Goal: Task Accomplishment & Management: Manage account settings

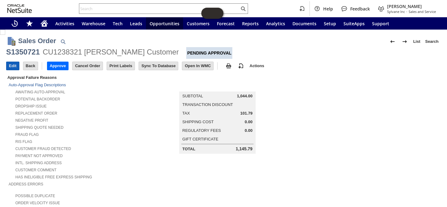
click at [14, 64] on input "Edit" at bounding box center [12, 66] width 13 height 8
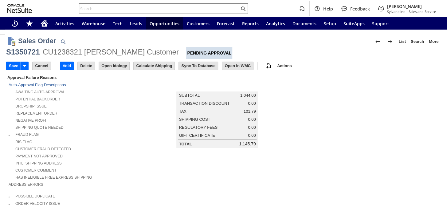
scroll to position [112, 0]
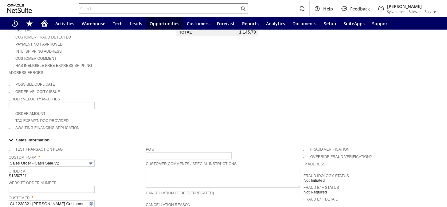
type input "Intelligent Recommendations ⁰"
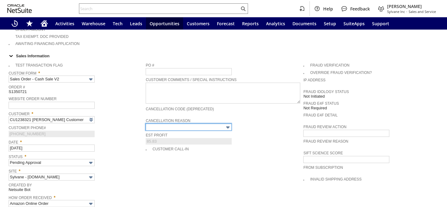
click at [215, 123] on input "text" at bounding box center [189, 126] width 86 height 7
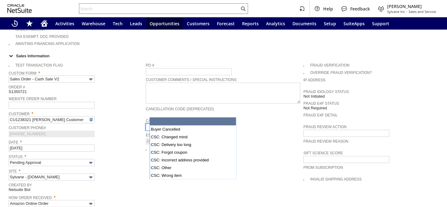
click at [215, 123] on input "text" at bounding box center [189, 126] width 86 height 7
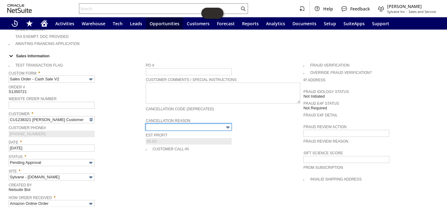
click at [212, 123] on input "text" at bounding box center [189, 126] width 86 height 7
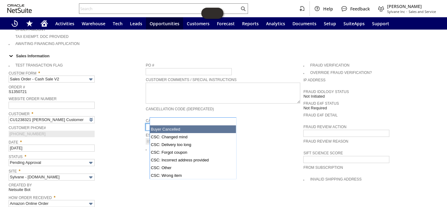
type input "Buyer Cancelled"
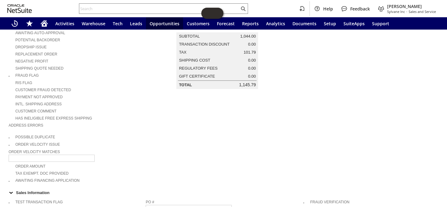
scroll to position [0, 0]
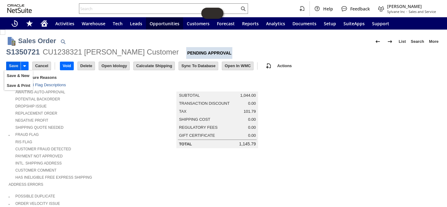
click at [13, 63] on input "Save" at bounding box center [13, 66] width 14 height 8
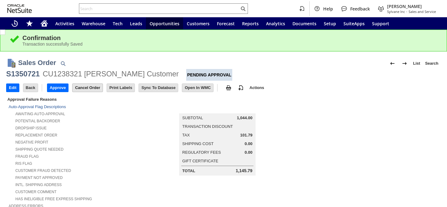
click at [93, 88] on input "Cancel Order" at bounding box center [88, 88] width 30 height 8
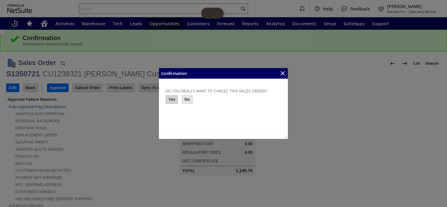
click at [175, 101] on input "Yes" at bounding box center [172, 99] width 12 height 8
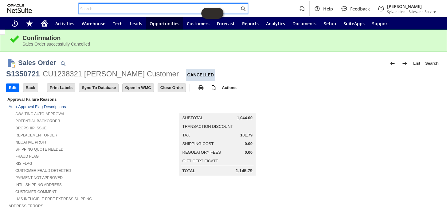
click at [103, 9] on input "text" at bounding box center [159, 8] width 160 height 7
paste input "113-0494864-8620250"
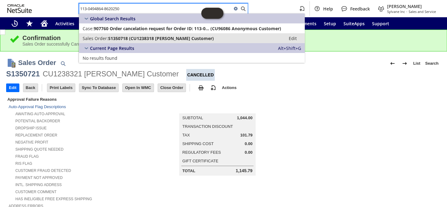
type input "113-0494864-8620250"
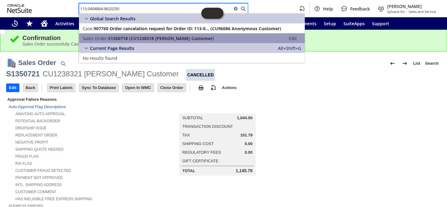
click at [117, 37] on span "S1350718 (CU1238318 Rolando Customer)" at bounding box center [161, 38] width 106 height 6
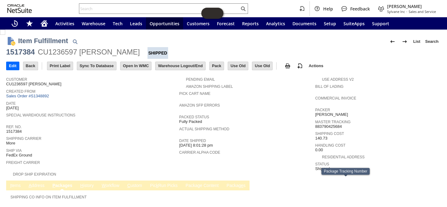
scroll to position [33, 0]
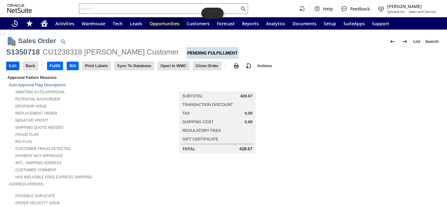
click at [6, 65] on td "Edit" at bounding box center [12, 65] width 13 height 9
click at [13, 65] on input "Edit" at bounding box center [12, 66] width 13 height 8
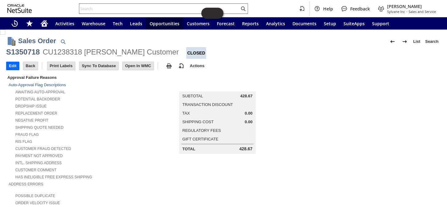
click at [117, 6] on input "text" at bounding box center [159, 8] width 160 height 7
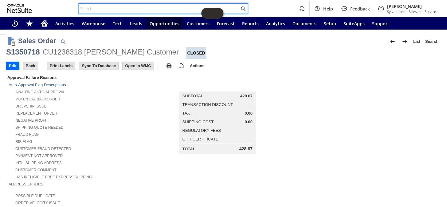
paste input "S1350721"
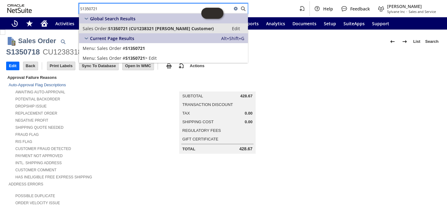
type input "S1350721"
click at [113, 28] on span "S1350721 (CU1238321 Rolando Customer)" at bounding box center [161, 29] width 106 height 6
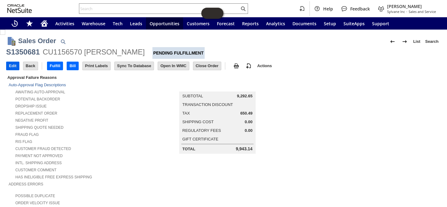
click at [7, 65] on input "Edit" at bounding box center [12, 66] width 13 height 8
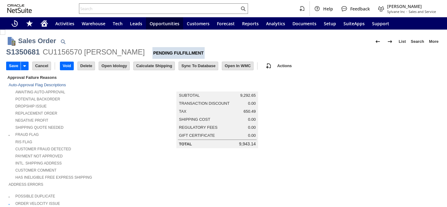
type input "Buyer Cancelled"
type input "Intelligent Recommendations¹⁰"
click at [12, 65] on input "Save" at bounding box center [13, 66] width 14 height 8
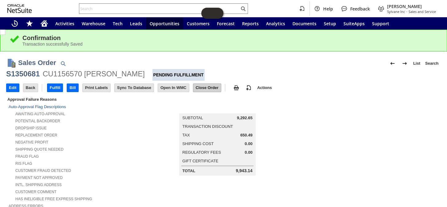
click at [205, 86] on input "Close Order" at bounding box center [207, 88] width 28 height 8
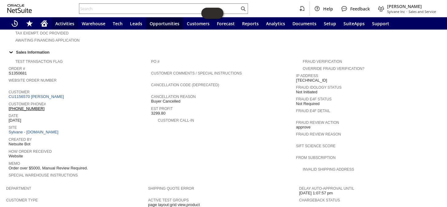
scroll to position [196, 0]
click at [48, 94] on link "CU1156570 Kenier Diaz" at bounding box center [37, 96] width 57 height 5
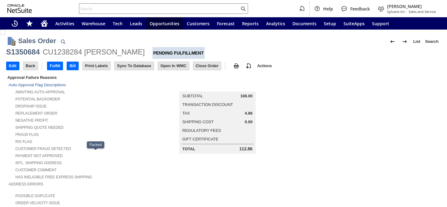
scroll to position [354, 0]
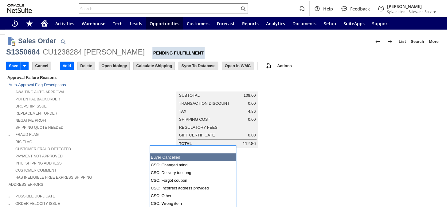
scroll to position [168, 0]
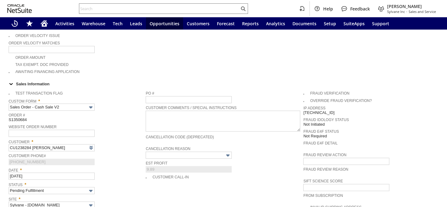
type input "Buyer Cancelled"
type input "Intelligent Recommendations ⁰"
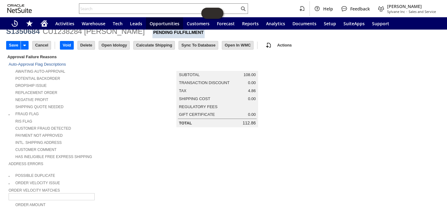
scroll to position [0, 0]
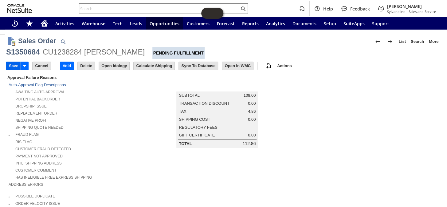
click at [12, 66] on input "Save" at bounding box center [13, 66] width 14 height 8
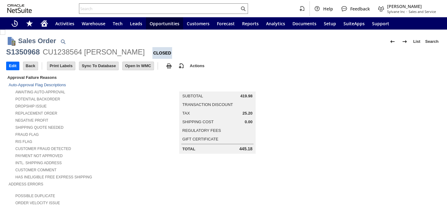
scroll to position [279, 0]
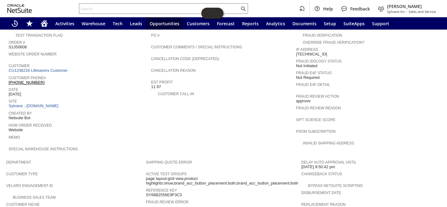
scroll to position [191, 0]
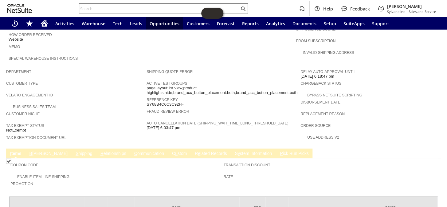
scroll to position [346, 0]
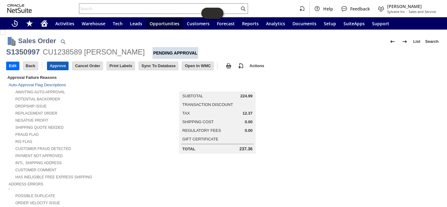
click at [56, 62] on input "Approve" at bounding box center [57, 66] width 21 height 8
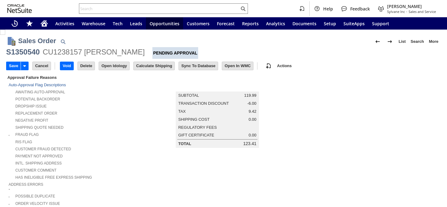
drag, startPoint x: 0, startPoint y: 0, endPoint x: 59, endPoint y: 178, distance: 187.8
type input "Intelligent Recommendations ⁰"
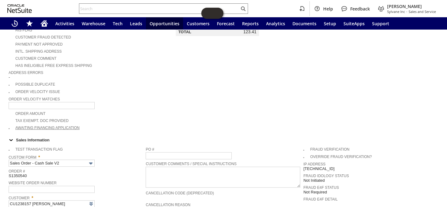
scroll to position [28, 0]
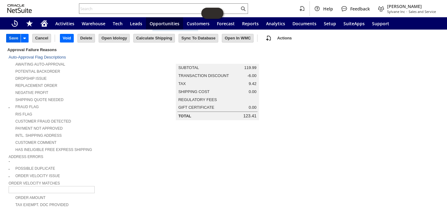
type input "big negative profit- need 2nd Pair of eyes"
click at [13, 37] on input "Save" at bounding box center [13, 38] width 14 height 8
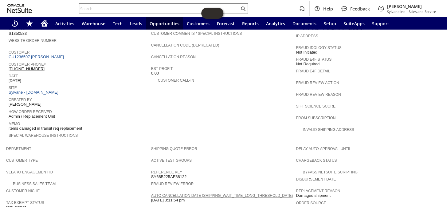
scroll to position [234, 0]
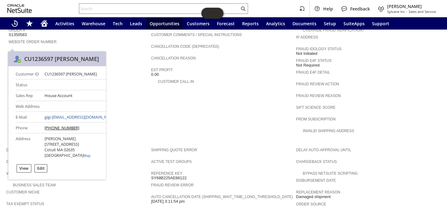
click at [50, 56] on link "CU1236597 Geraldine Morse" at bounding box center [37, 58] width 57 height 5
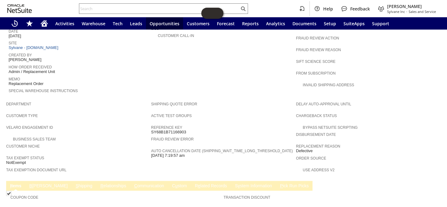
scroll to position [223, 0]
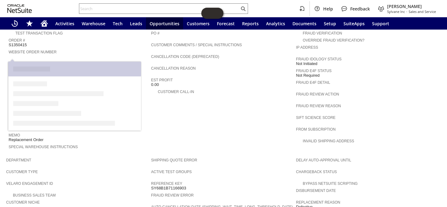
click at [47, 66] on link "CU1236354 alisa s lassiter" at bounding box center [37, 68] width 57 height 5
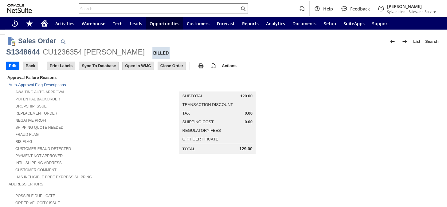
scroll to position [279, 0]
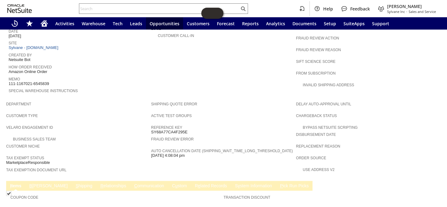
drag, startPoint x: 51, startPoint y: 68, endPoint x: 8, endPoint y: 68, distance: 43.0
click at [9, 75] on div "Memo 111-1167021-6545839" at bounding box center [79, 80] width 140 height 11
copy span "111-1167021-6545839"
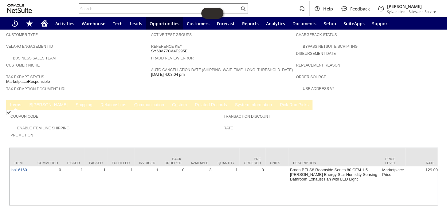
scroll to position [363, 0]
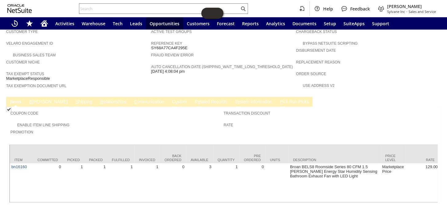
click at [74, 99] on link "S hipping" at bounding box center [84, 102] width 20 height 6
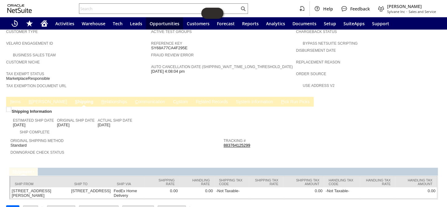
scroll to position [361, 0]
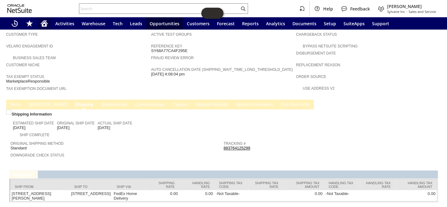
click at [48, 23] on div "Home" at bounding box center [44, 23] width 15 height 12
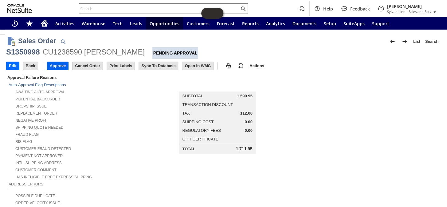
click at [60, 63] on input "Approve" at bounding box center [57, 66] width 21 height 8
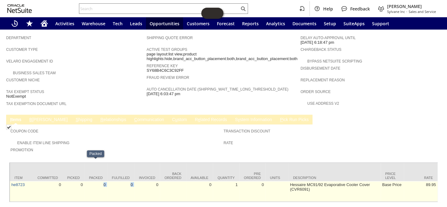
drag, startPoint x: 100, startPoint y: 179, endPoint x: 139, endPoint y: 178, distance: 38.7
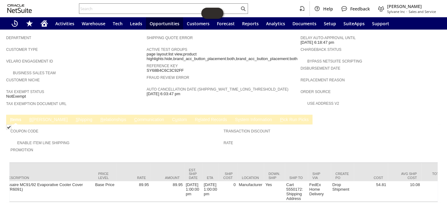
scroll to position [0, 0]
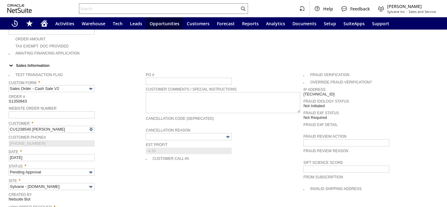
type input "Intelligent Recommendations ⁰"
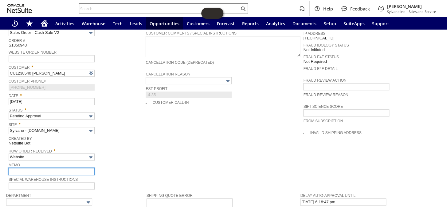
click at [27, 168] on input "text" at bounding box center [52, 171] width 86 height 7
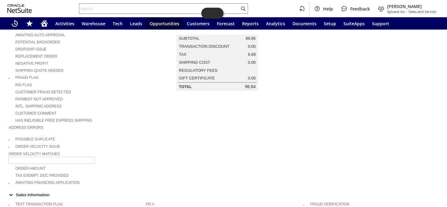
scroll to position [18, 0]
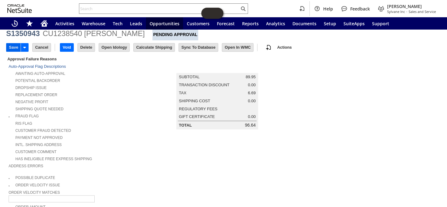
type input "HAS NEGATIVE PROFIT"
click at [10, 43] on input "Save" at bounding box center [13, 47] width 14 height 8
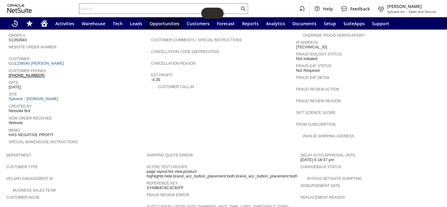
scroll to position [251, 0]
click at [44, 22] on icon "Home" at bounding box center [44, 23] width 7 height 7
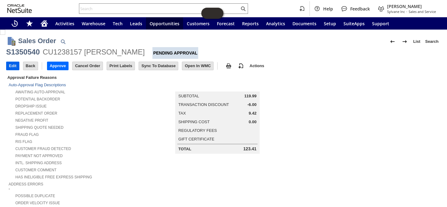
click at [11, 65] on input "Edit" at bounding box center [12, 66] width 13 height 8
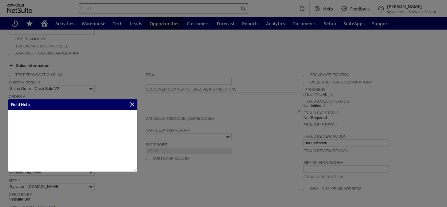
type input "Intelligent Recommendations ⁰"
click at [132, 104] on icon "Close" at bounding box center [132, 104] width 4 height 4
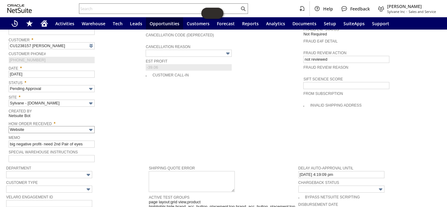
scroll to position [270, 0]
click at [41, 140] on input "big negative profit- need 2nd Pair of eyes" at bounding box center [52, 143] width 86 height 7
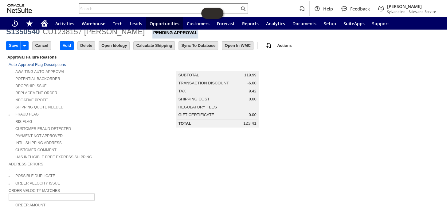
scroll to position [0, 0]
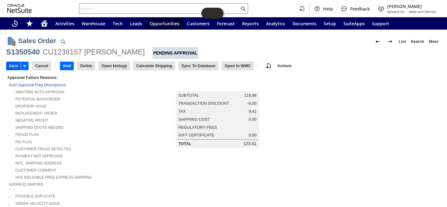
type input "BIG NEG PROFIT - need 2nd Pair of eyes"
click at [14, 65] on input "Save" at bounding box center [13, 66] width 14 height 8
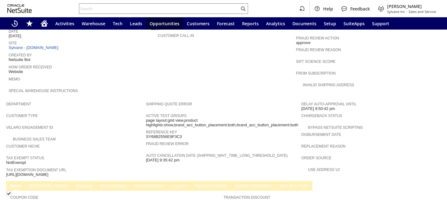
scroll to position [359, 0]
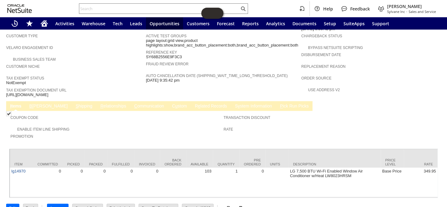
drag, startPoint x: 70, startPoint y: 80, endPoint x: 6, endPoint y: 75, distance: 63.8
click at [6, 92] on span "[URL][DOMAIN_NAME]" at bounding box center [27, 94] width 42 height 5
copy span "[URL][DOMAIN_NAME]"
click at [37, 103] on link "B illing" at bounding box center [48, 106] width 41 height 6
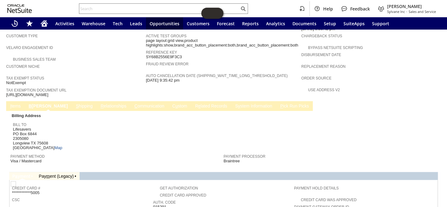
click at [74, 103] on link "S hipping" at bounding box center [84, 106] width 20 height 6
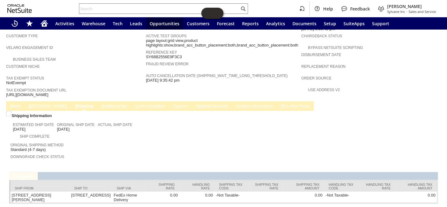
copy span "[URL][DOMAIN_NAME]"
click at [27, 103] on link "B illing" at bounding box center [47, 106] width 41 height 6
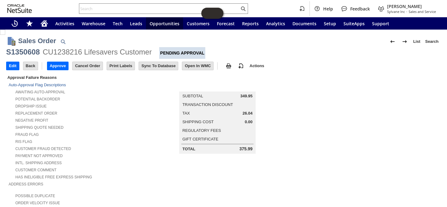
scroll to position [0, 0]
click at [12, 66] on input "Edit" at bounding box center [12, 66] width 13 height 8
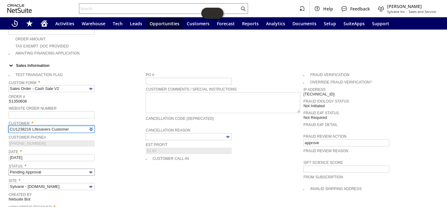
scroll to position [242, 0]
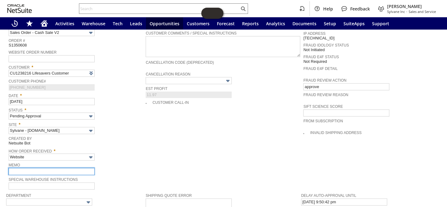
click at [21, 168] on input "text" at bounding box center [52, 171] width 86 height 7
type input "N"
